Goal: Find specific page/section: Find specific page/section

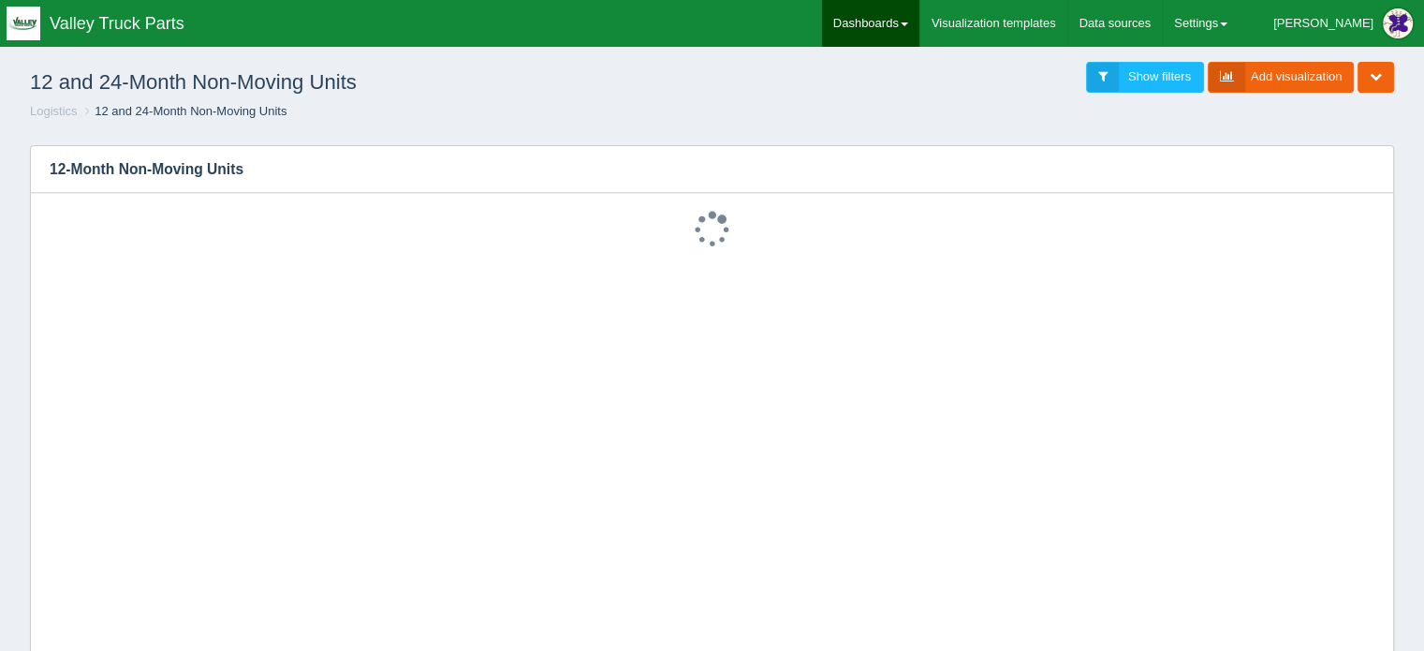
click at [919, 22] on link "Dashboards" at bounding box center [870, 23] width 97 height 47
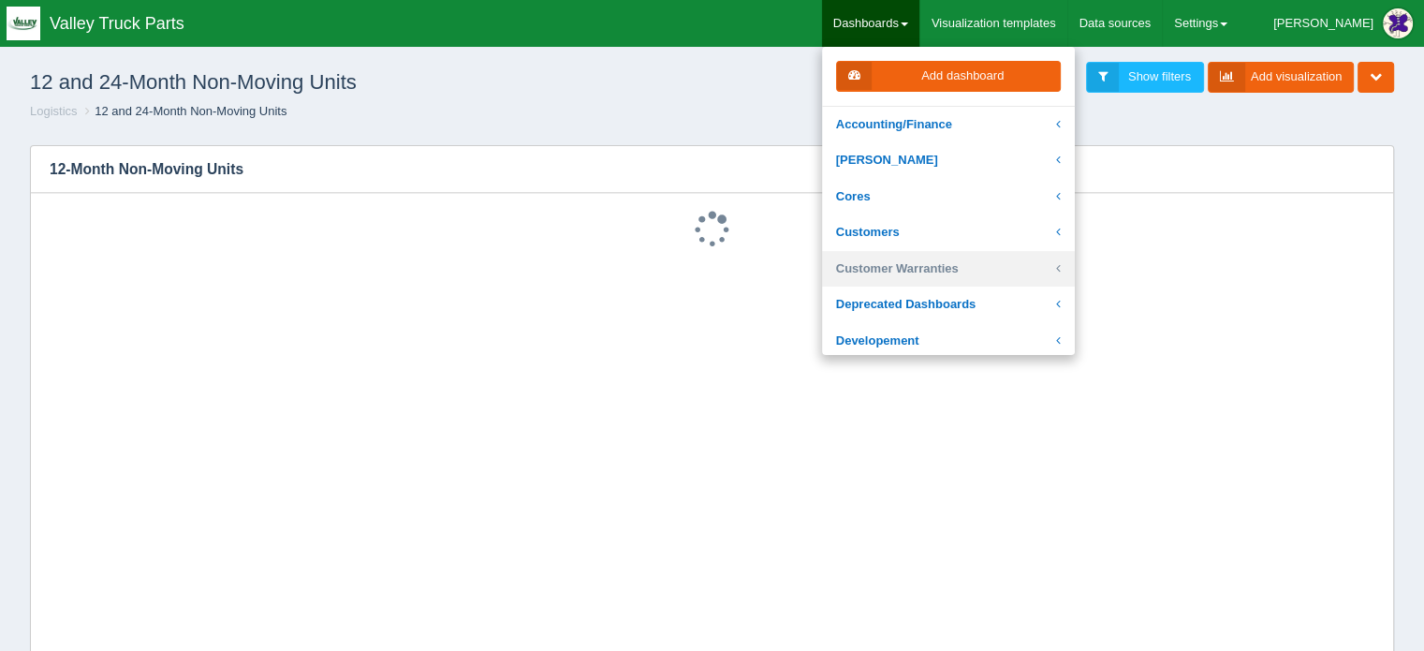
click at [940, 269] on link "Customer Warranties" at bounding box center [948, 269] width 253 height 37
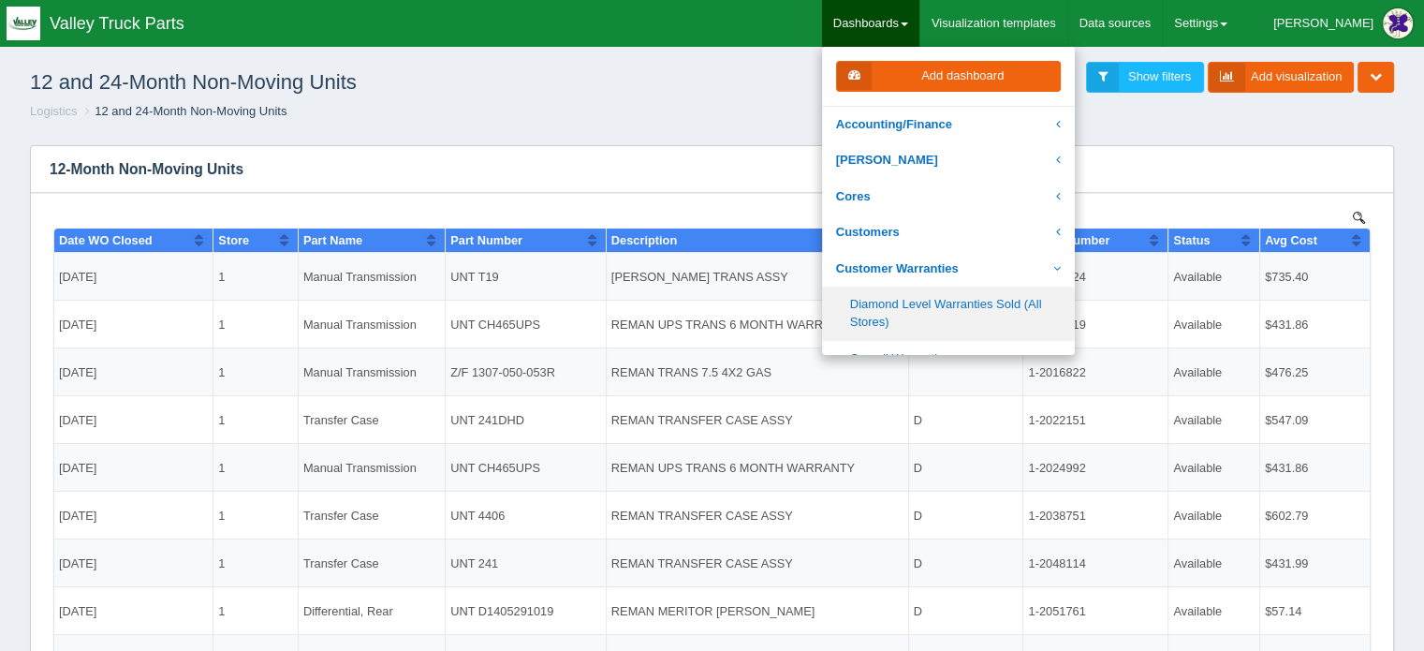
click at [929, 305] on link "Diamond Level Warranties Sold (All Stores)" at bounding box center [948, 312] width 253 height 53
